Goal: Information Seeking & Learning: Learn about a topic

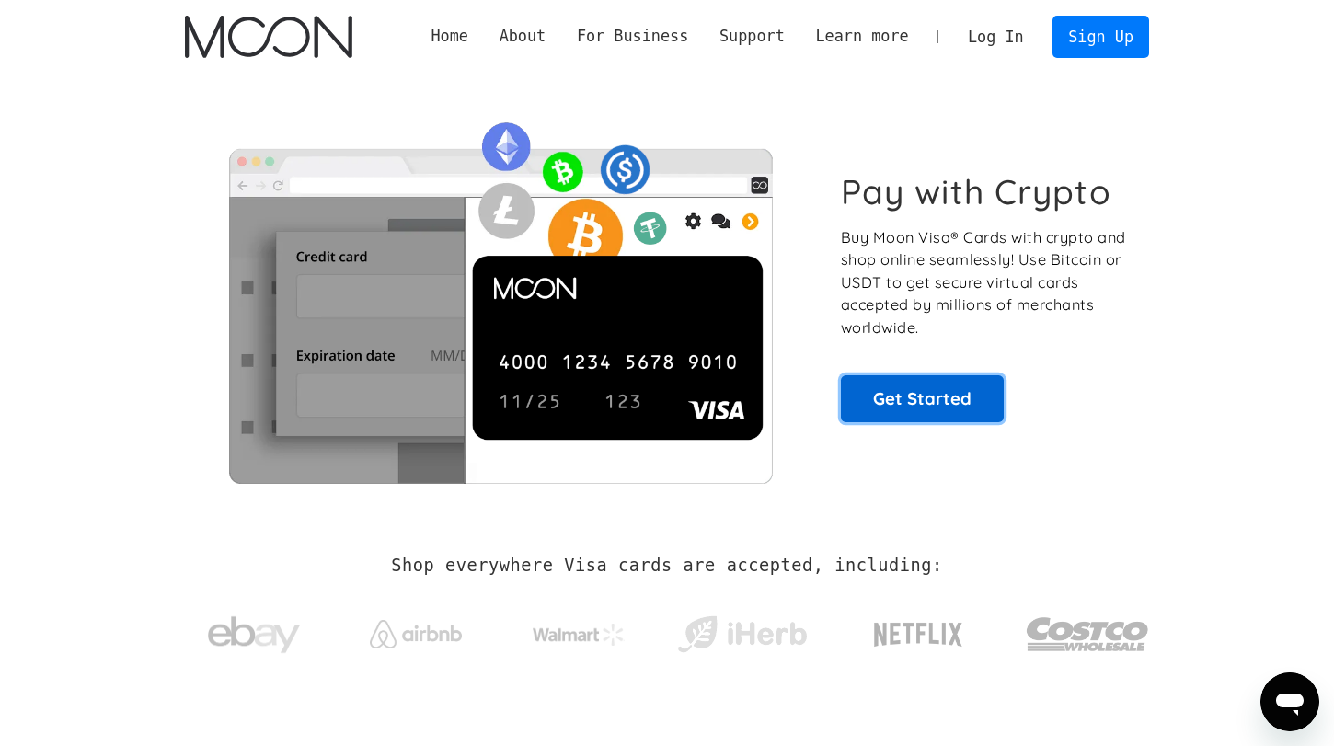
click at [927, 384] on link "Get Started" at bounding box center [922, 398] width 163 height 46
drag, startPoint x: 841, startPoint y: 39, endPoint x: 751, endPoint y: 74, distance: 96.7
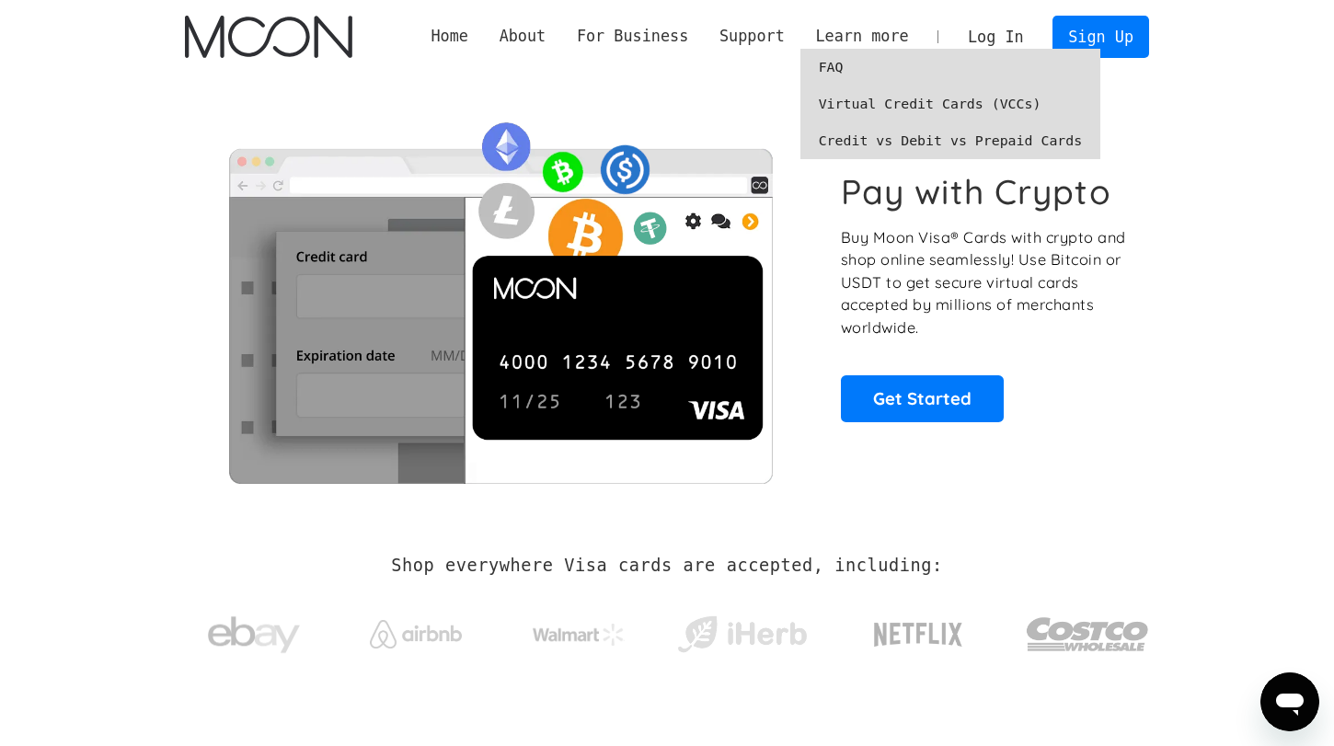
click at [866, 98] on link "Virtual Credit Cards (VCCs)" at bounding box center [950, 104] width 301 height 37
